Goal: Use online tool/utility: Utilize a website feature to perform a specific function

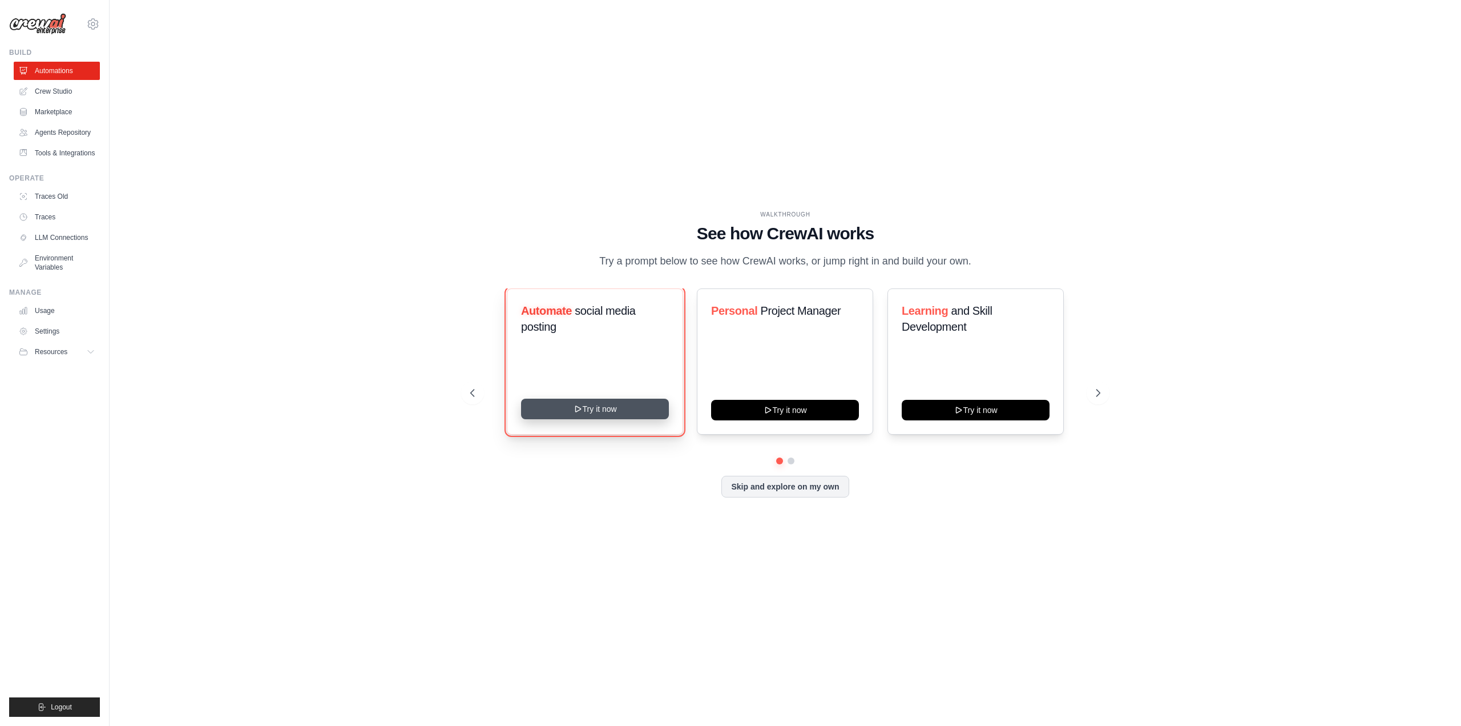
click at [598, 407] on button "Try it now" at bounding box center [595, 408] width 148 height 21
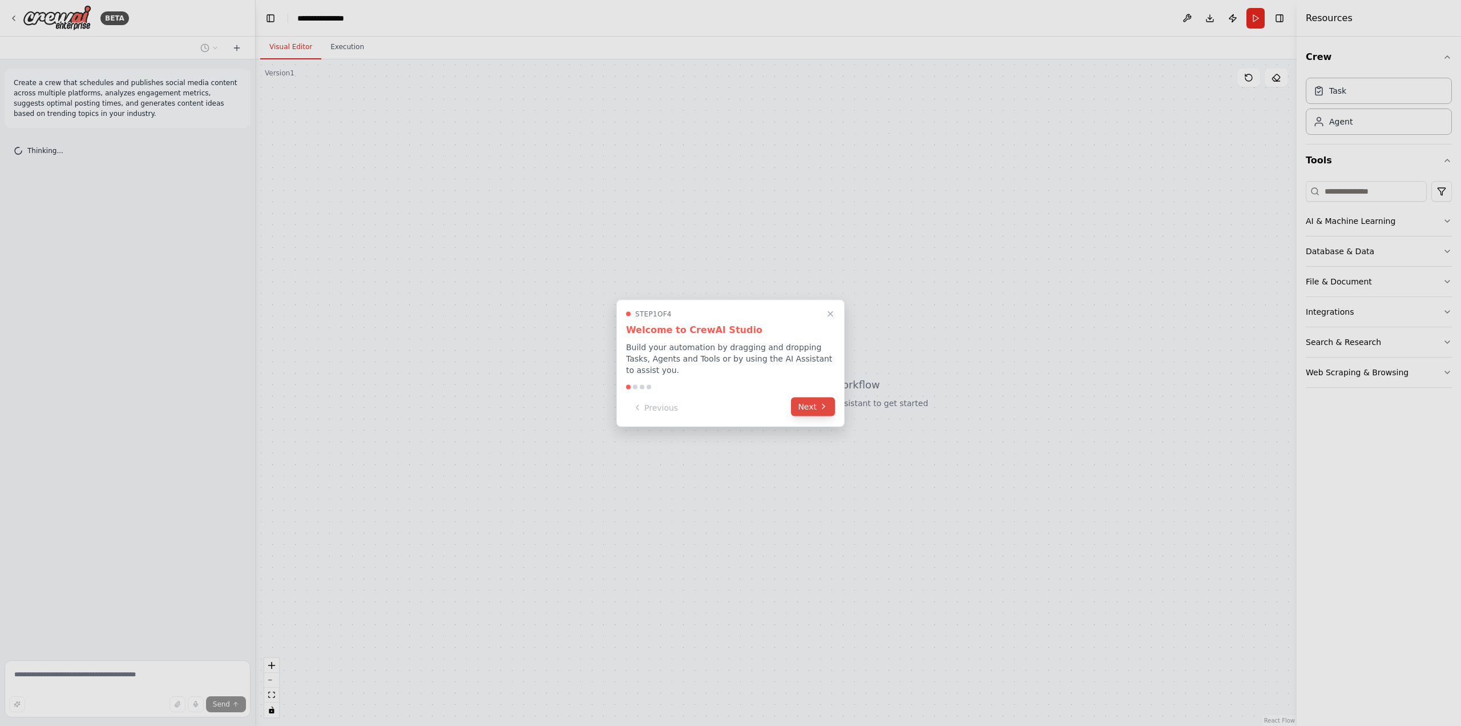
click at [816, 400] on button "Next" at bounding box center [813, 406] width 44 height 19
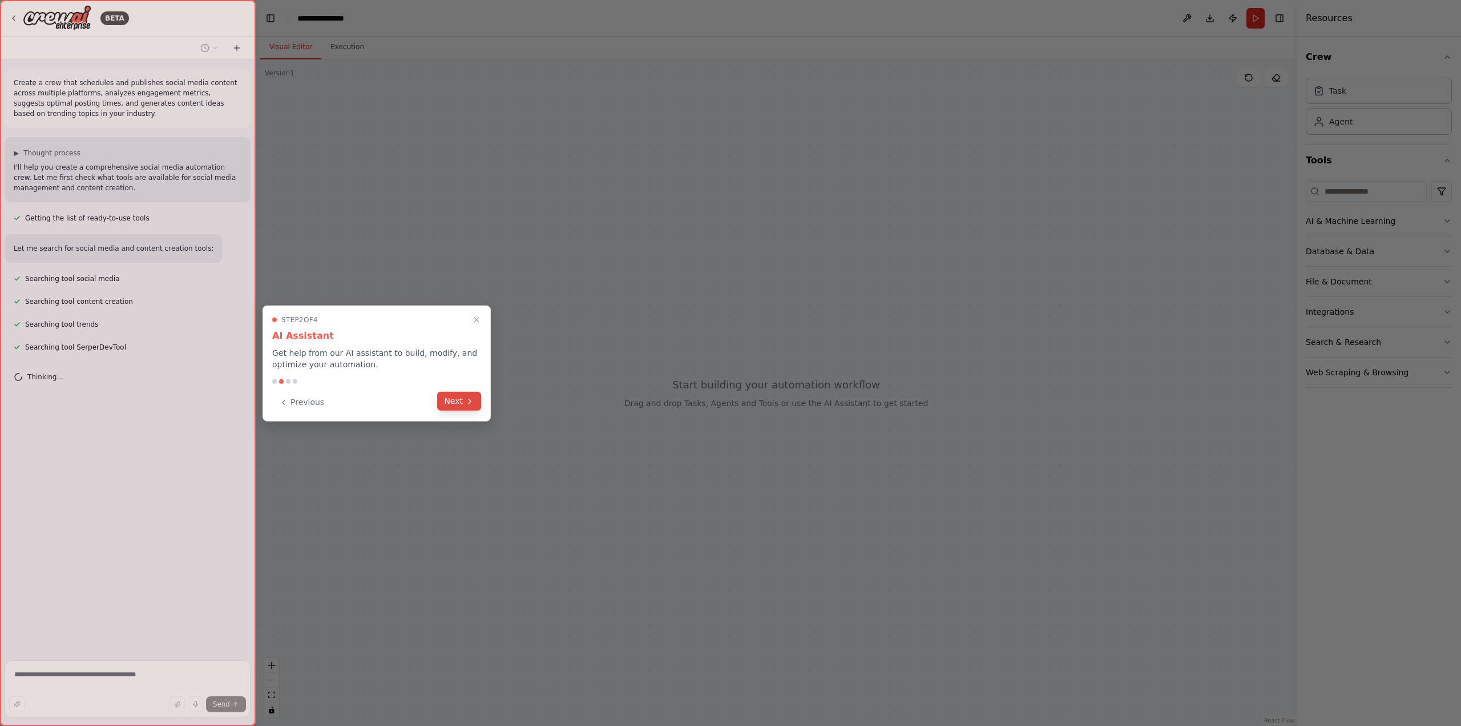
click at [465, 398] on button "Next" at bounding box center [459, 401] width 44 height 19
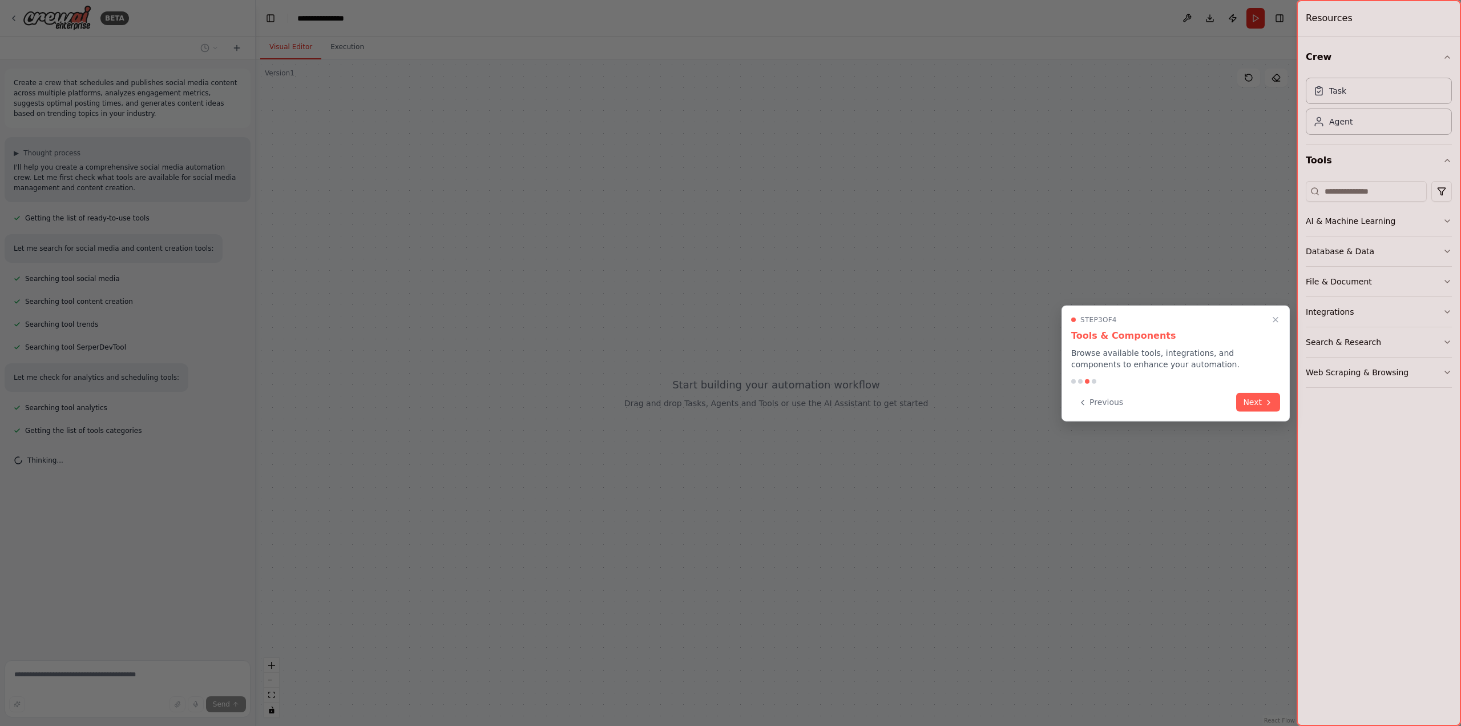
click at [1255, 399] on button "Next" at bounding box center [1258, 402] width 44 height 19
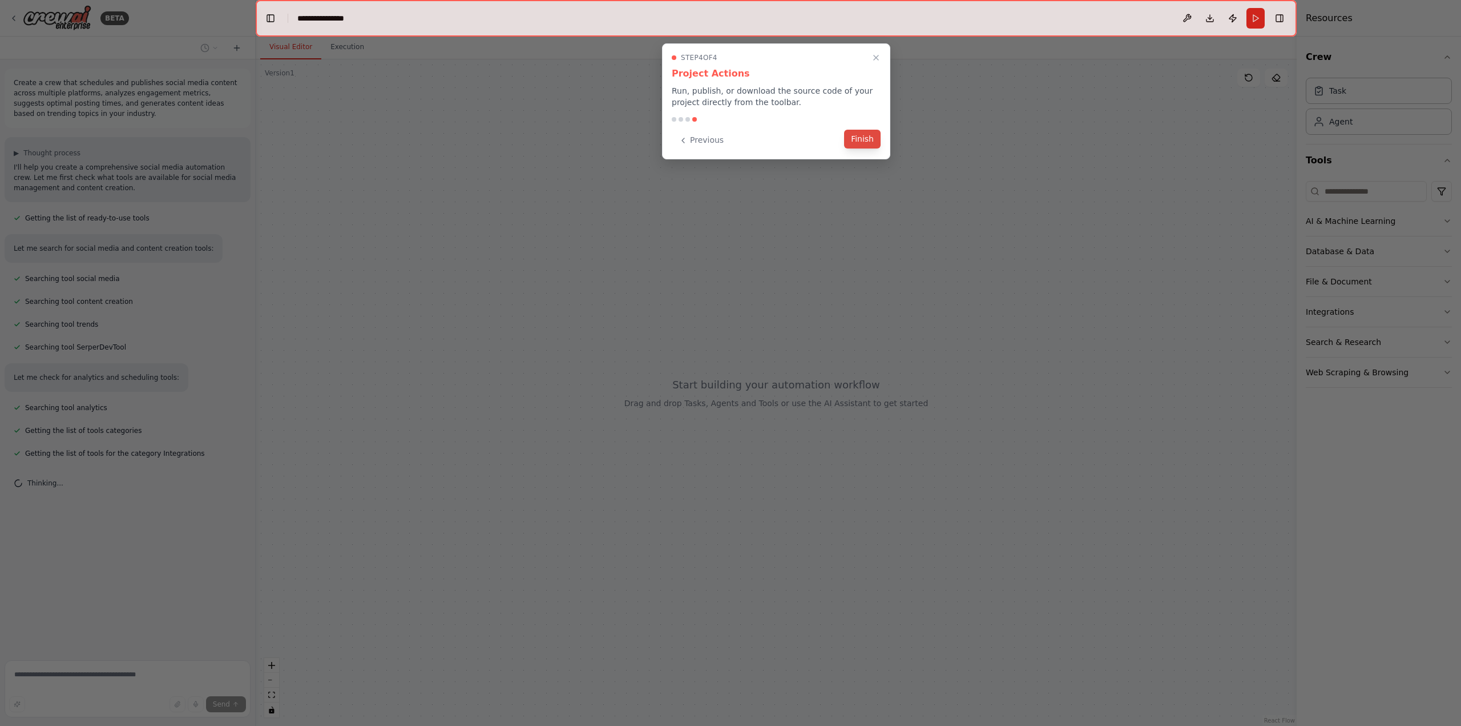
click at [866, 136] on button "Finish" at bounding box center [862, 139] width 37 height 19
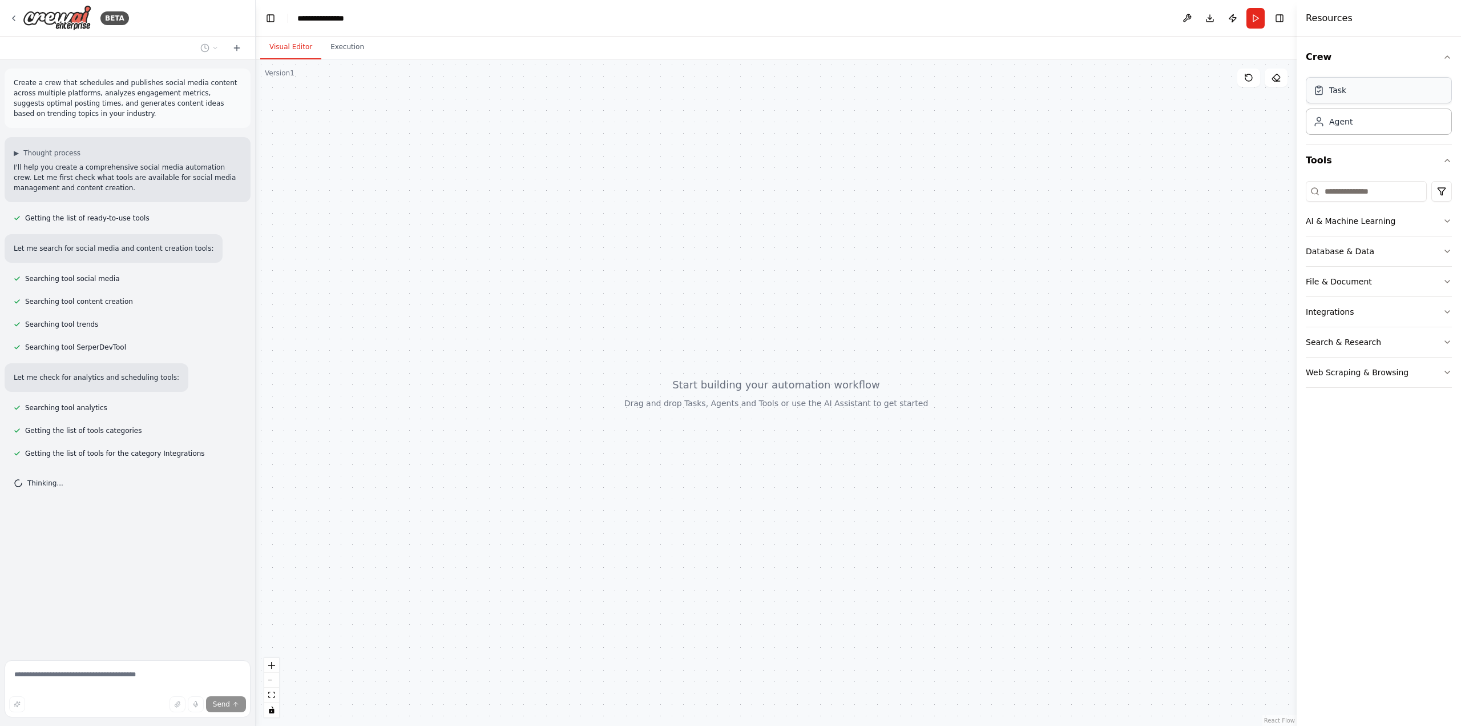
click at [1357, 91] on div "Task" at bounding box center [1379, 90] width 146 height 26
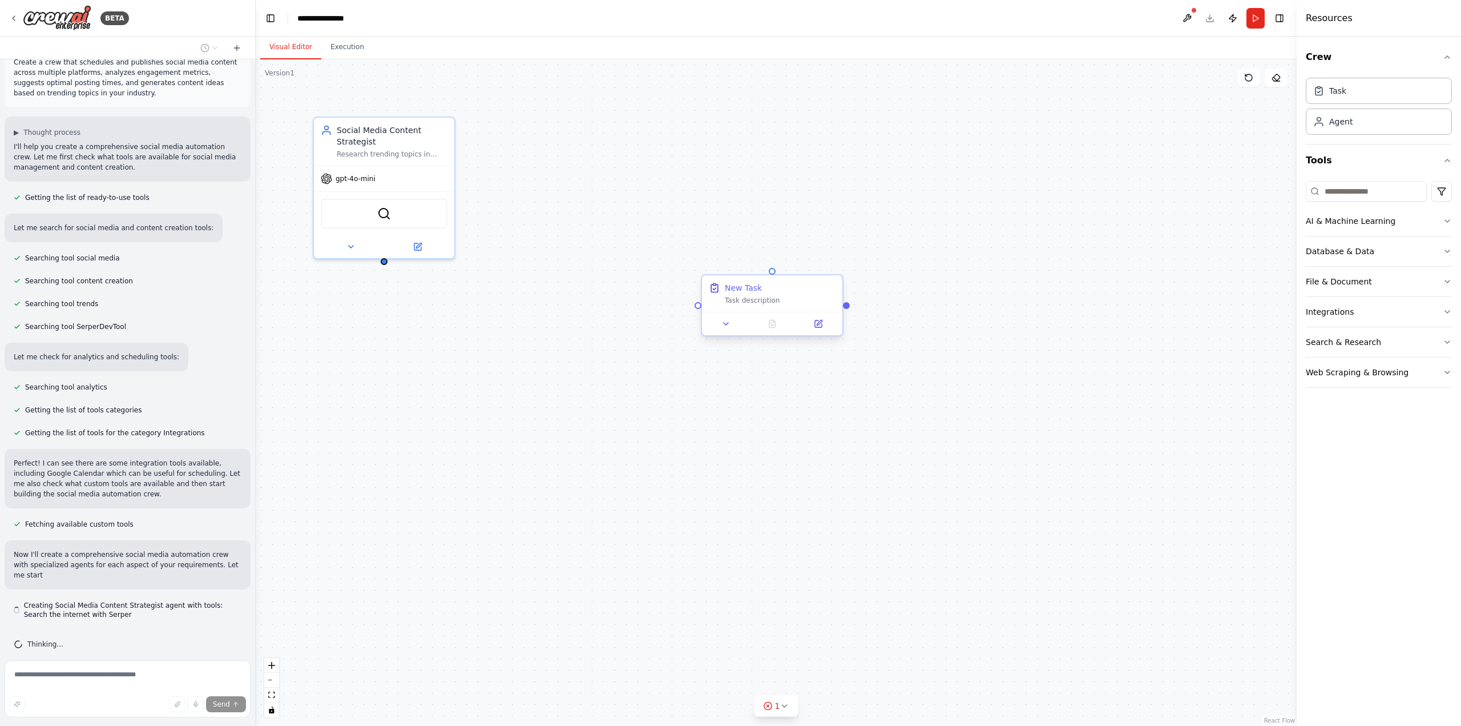
scroll to position [31, 0]
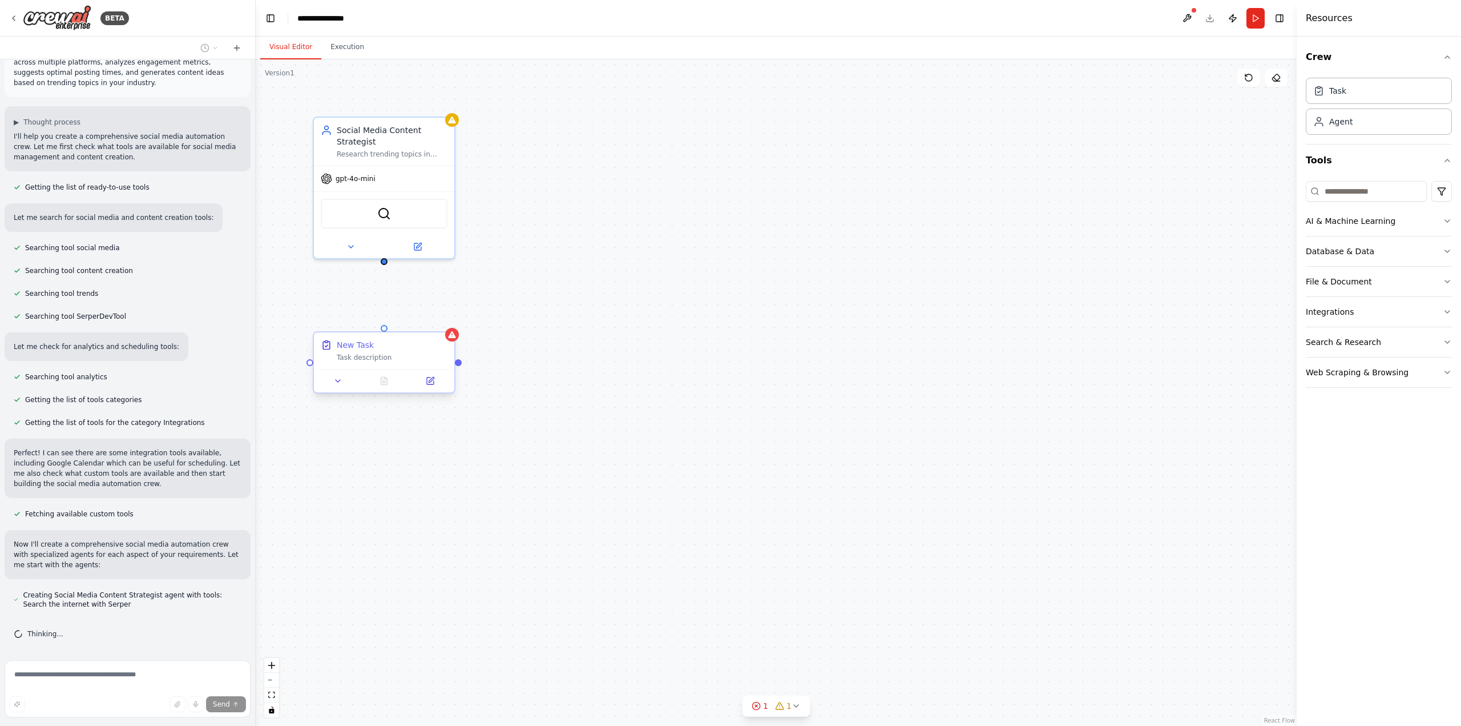
drag, startPoint x: 817, startPoint y: 332, endPoint x: 396, endPoint y: 339, distance: 421.4
click at [396, 339] on div "New Task" at bounding box center [392, 344] width 111 height 11
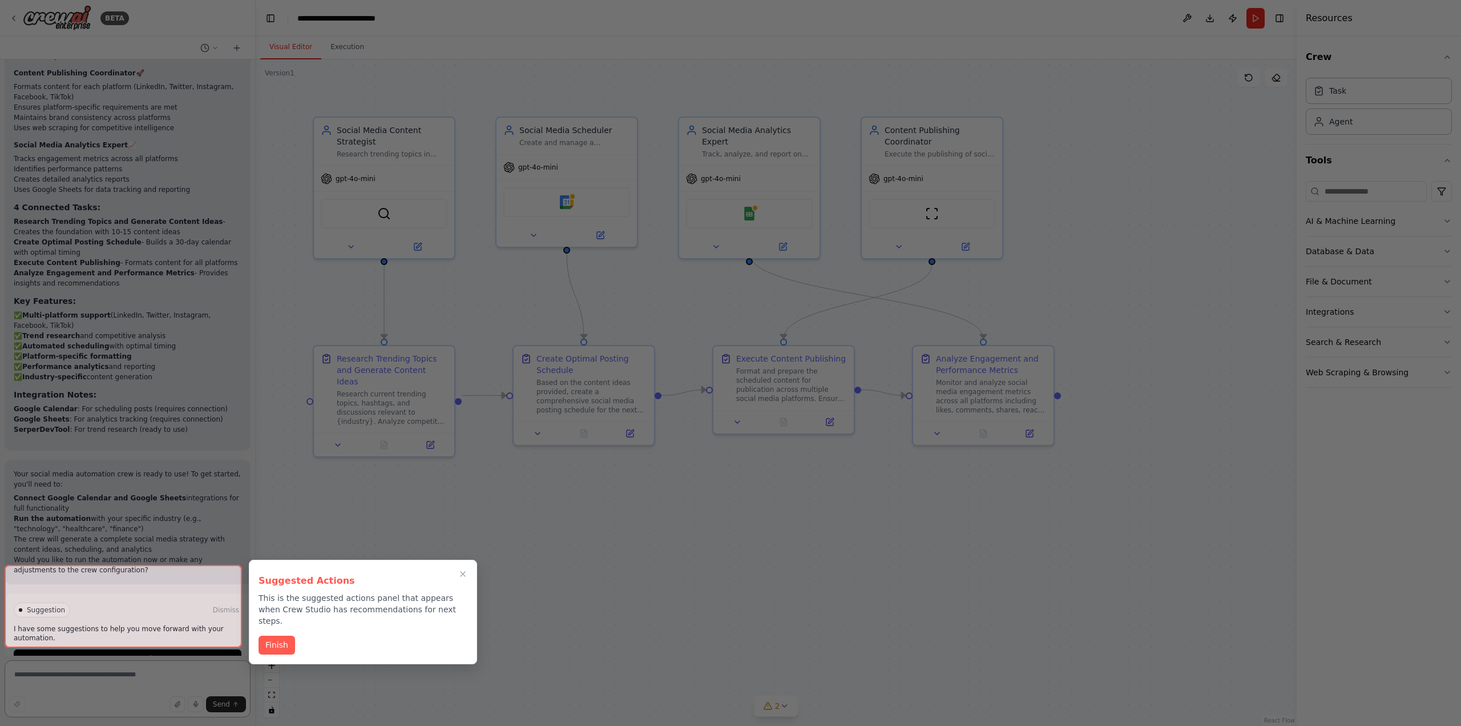
scroll to position [1370, 0]
click at [281, 634] on button "Finish" at bounding box center [277, 643] width 37 height 19
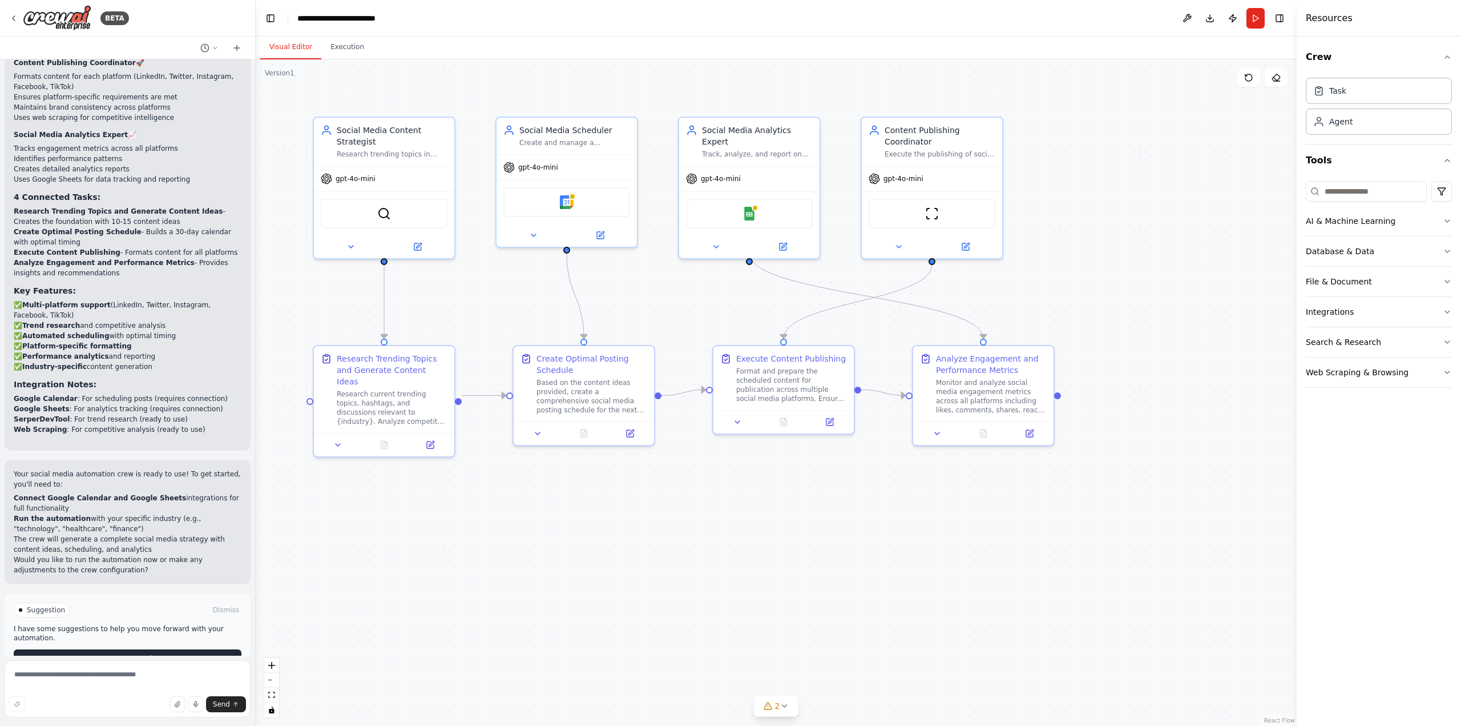
click at [159, 649] on button "Run Automation" at bounding box center [128, 658] width 228 height 18
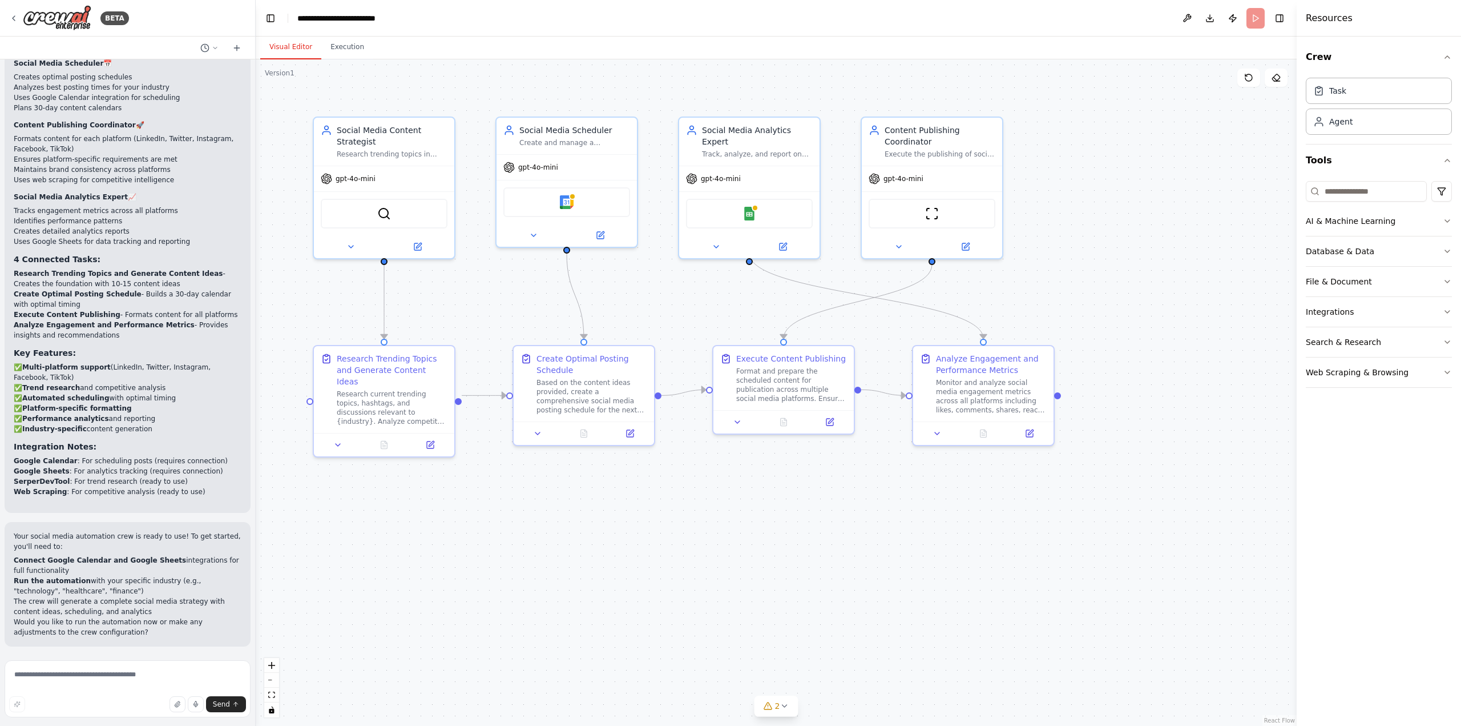
scroll to position [1278, 0]
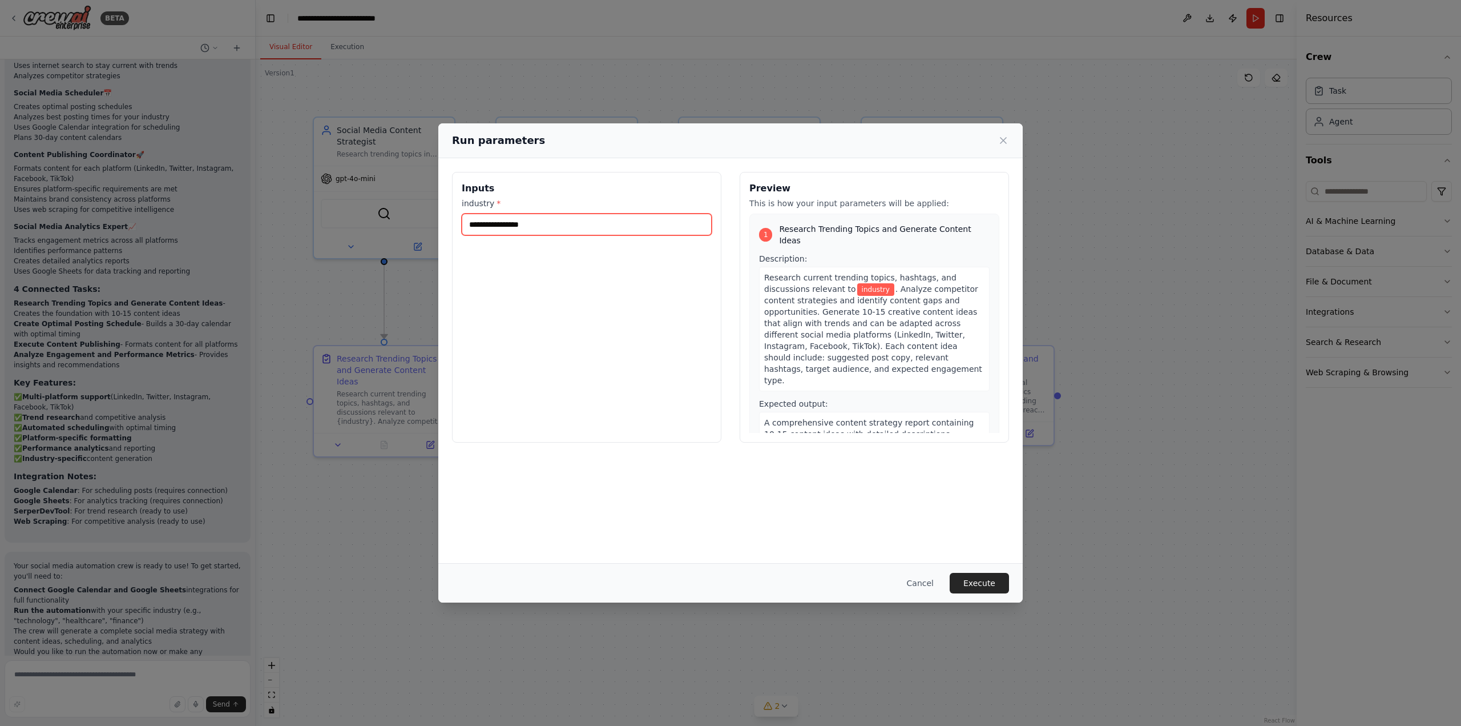
click at [516, 228] on input "industry *" at bounding box center [587, 225] width 250 height 22
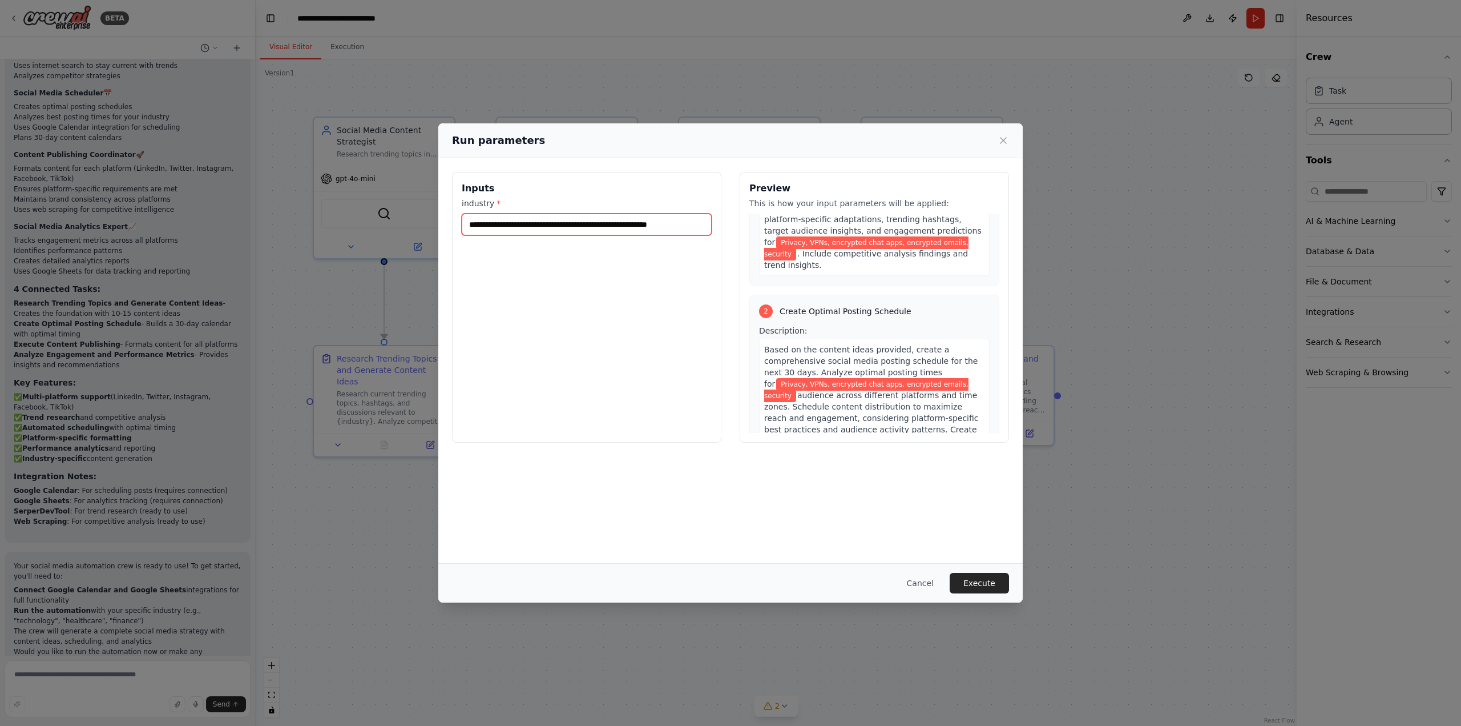
scroll to position [285, 0]
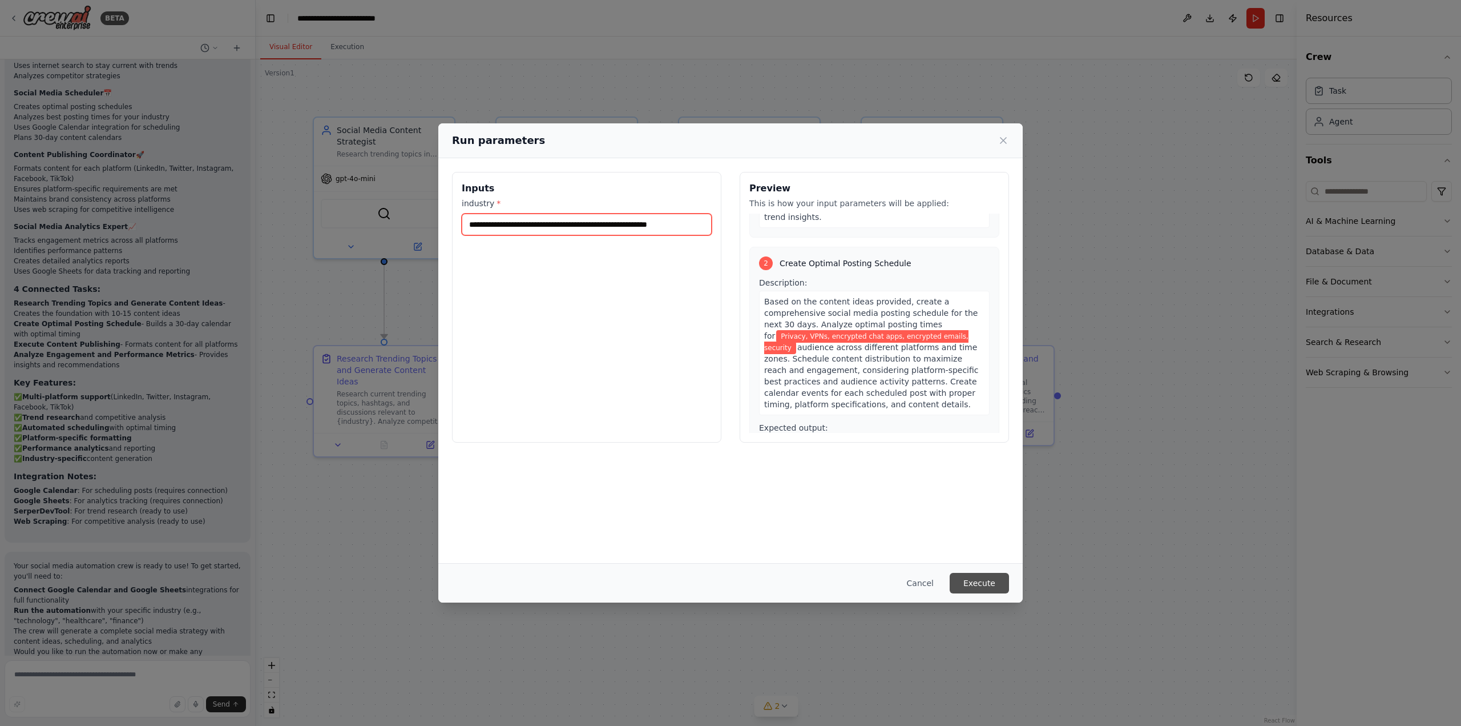
type input "**********"
click at [983, 579] on button "Execute" at bounding box center [979, 583] width 59 height 21
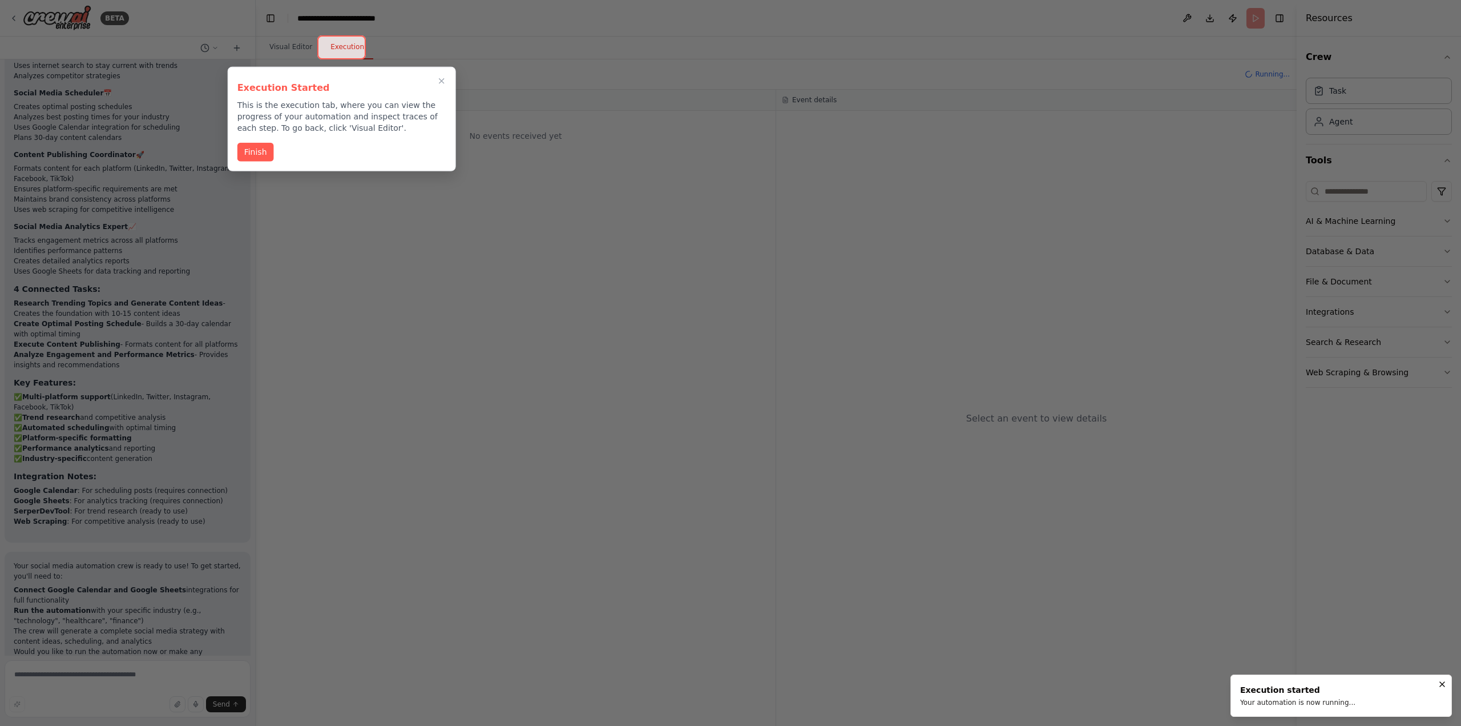
click at [256, 148] on button "Finish" at bounding box center [255, 152] width 37 height 19
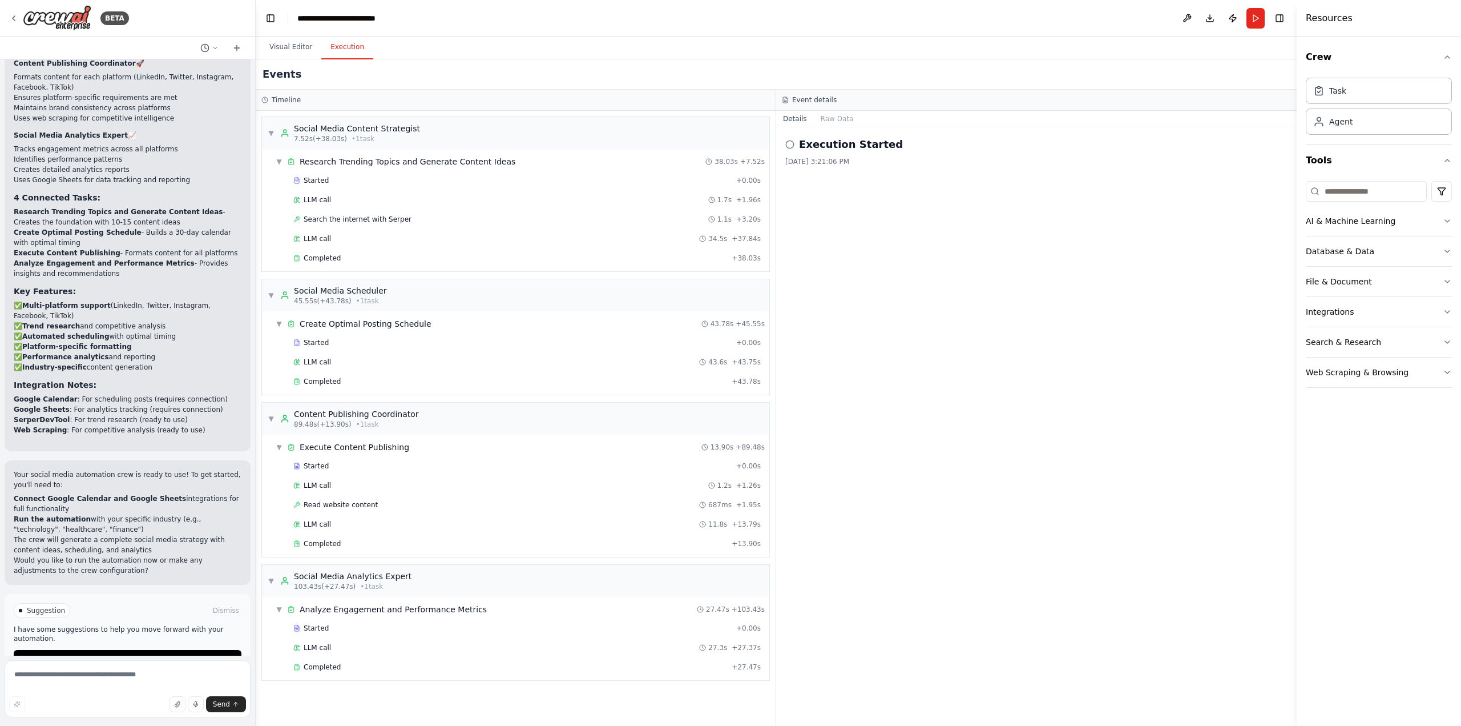
scroll to position [1370, 0]
click at [123, 654] on span "Improve automation" at bounding box center [133, 658] width 70 height 9
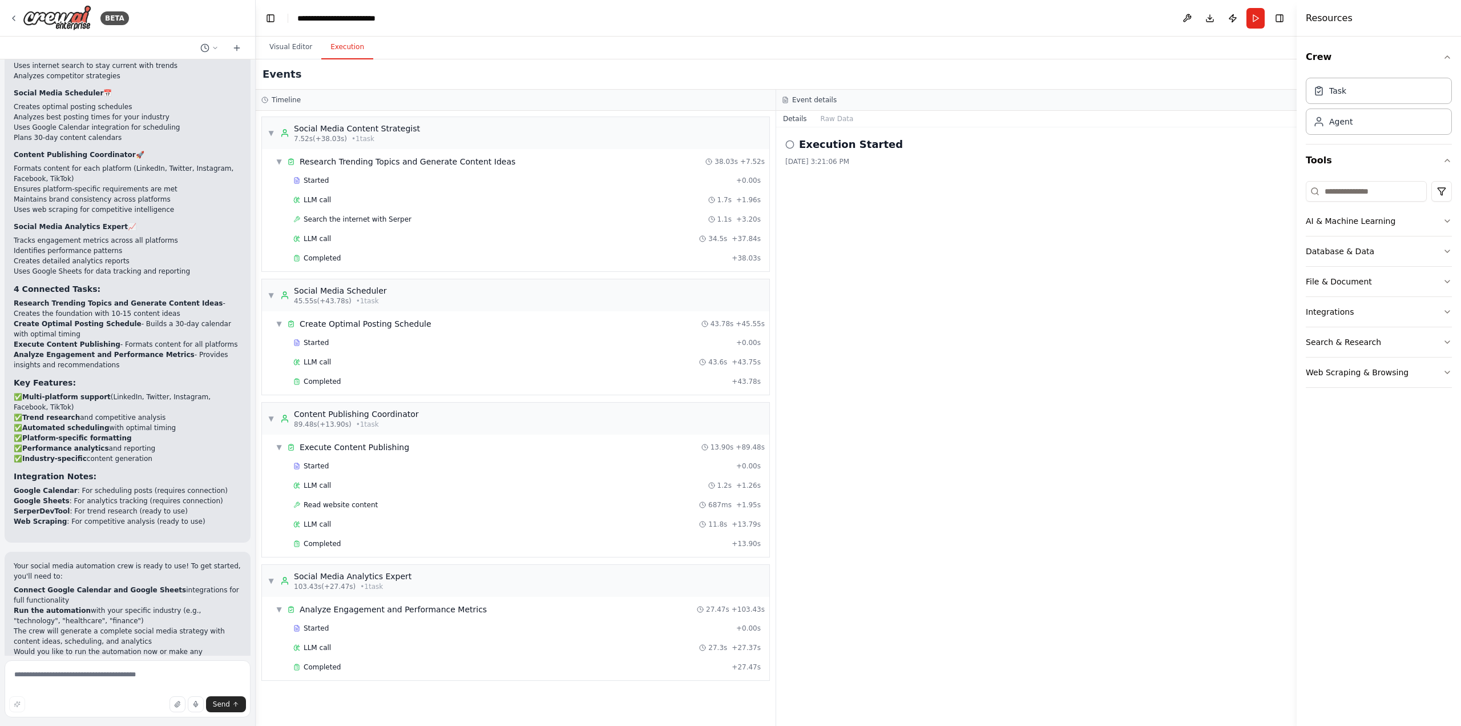
scroll to position [1314, 0]
